Goal: Information Seeking & Learning: Learn about a topic

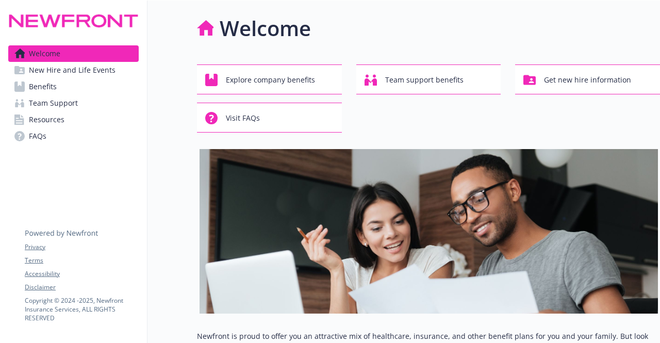
scroll to position [49, 0]
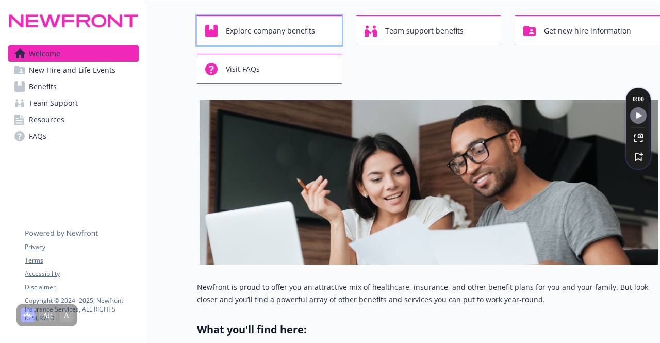
click at [266, 33] on span "Explore company benefits" at bounding box center [270, 31] width 89 height 20
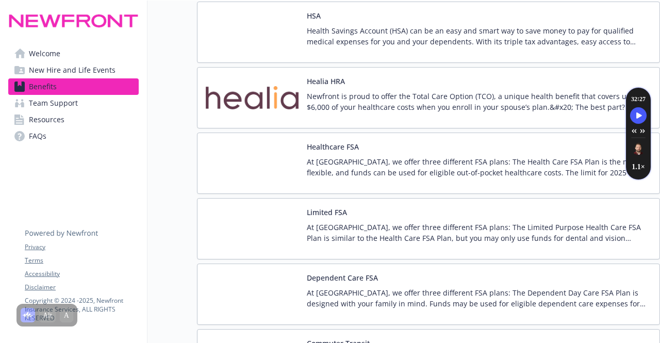
scroll to position [2285, 0]
